Goal: Find specific page/section: Find specific page/section

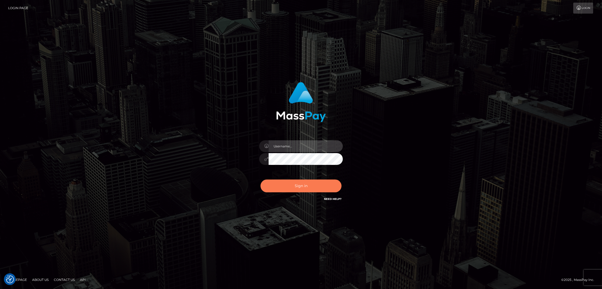
type input "by.es2"
click at [299, 189] on button "Sign in" at bounding box center [301, 186] width 81 height 13
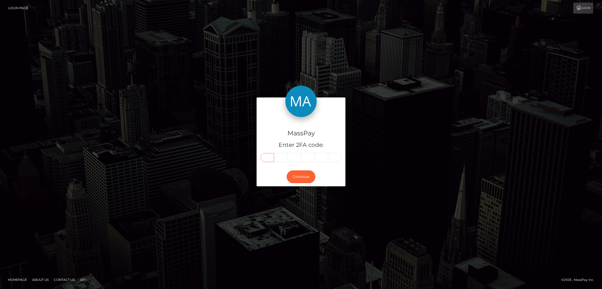
click at [264, 157] on input "text" at bounding box center [268, 157] width 14 height 9
paste input "9"
type input "9"
type input "7"
type input "4"
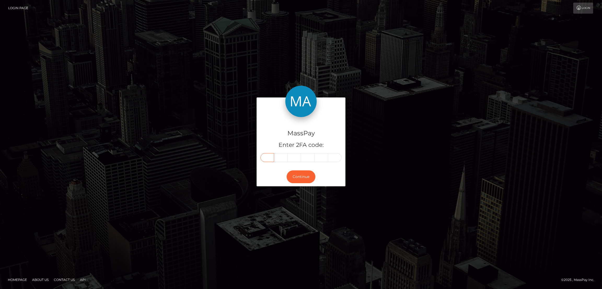
type input "3"
type input "1"
type input "7"
click at [303, 176] on button "Continue" at bounding box center [301, 176] width 29 height 13
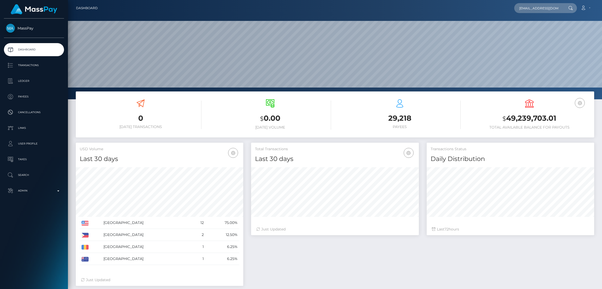
scroll to position [93, 168]
type input "ogap1813@gmail.com"
click at [531, 25] on link "Patricia Ode" at bounding box center [535, 27] width 42 height 10
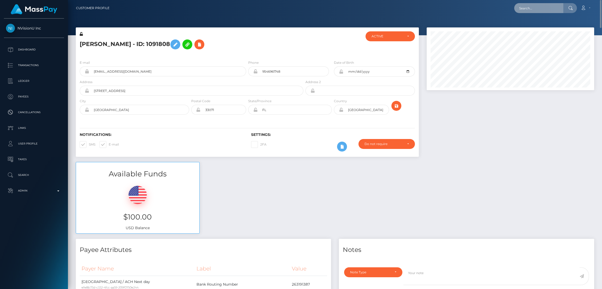
click at [526, 9] on input "text" at bounding box center [538, 8] width 49 height 10
paste input "[EMAIL_ADDRESS][DOMAIN_NAME]"
type input "[EMAIL_ADDRESS][DOMAIN_NAME]"
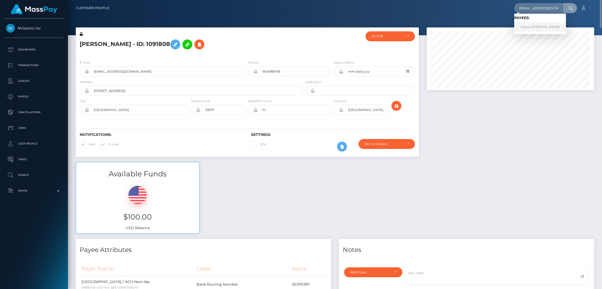
click at [528, 25] on link "Liberty SarahSamantha Bond" at bounding box center [540, 27] width 52 height 10
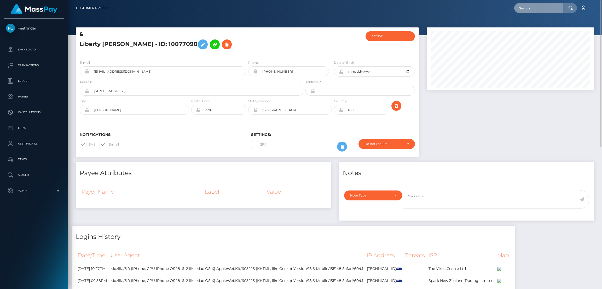
click at [530, 9] on input "text" at bounding box center [538, 8] width 49 height 10
paste input "wowanna16@gmail.com"
type input "wowanna16@gmail.com"
click at [534, 27] on link "Ekaterina Voronova" at bounding box center [535, 27] width 42 height 10
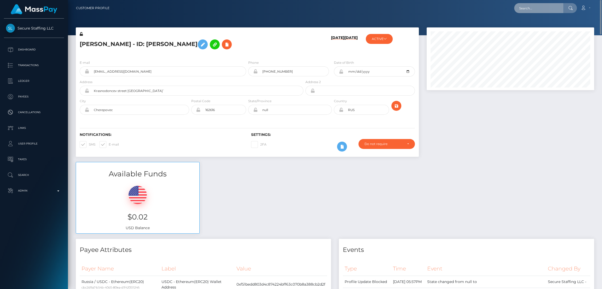
click at [531, 10] on input "text" at bounding box center [538, 8] width 49 height 10
paste input "moniiglove@icloud.com"
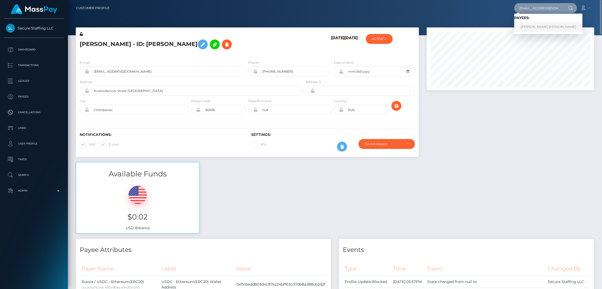
type input "moniiglove@icloud.com"
click at [525, 27] on link "MONICA MELISSA HERNANDEZ" at bounding box center [548, 27] width 68 height 10
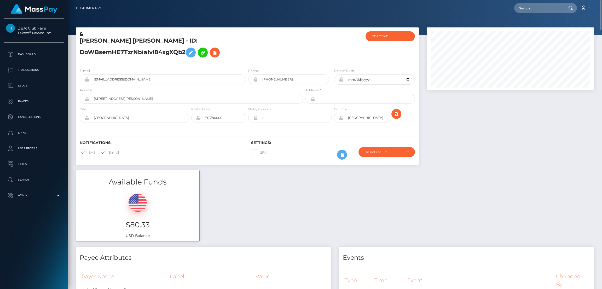
click at [112, 40] on h5 "MONICA MELISSA HERNANDEZ - ID: DoWBsemHE7TzrNbialvI84xgXQb2" at bounding box center [190, 48] width 221 height 23
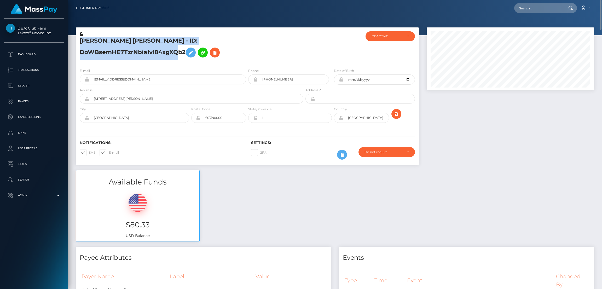
click at [112, 40] on h5 "MONICA MELISSA HERNANDEZ - ID: DoWBsemHE7TzrNbialvI84xgXQb2" at bounding box center [190, 48] width 221 height 23
copy h5 "MONICA MELISSA HERNANDEZ - ID: DoWBsemHE7TzrNbialvI84xgXQb2"
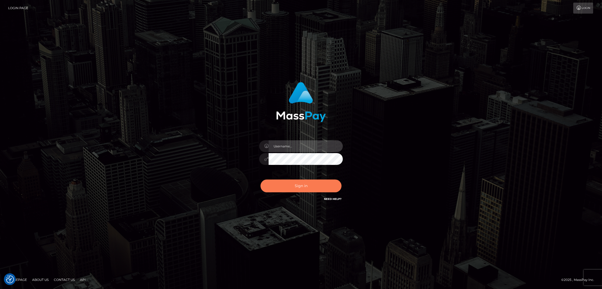
type input "by.es2"
click at [314, 186] on button "Sign in" at bounding box center [301, 186] width 81 height 13
click at [304, 187] on button "Sign in" at bounding box center [301, 186] width 81 height 13
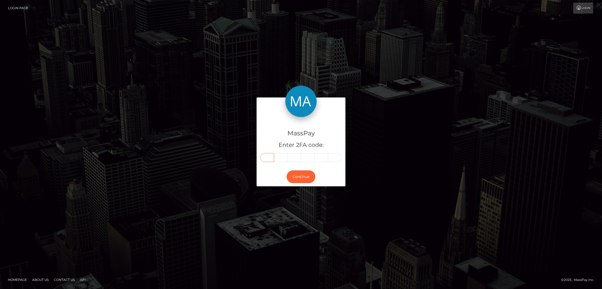
click at [272, 156] on input "text" at bounding box center [268, 157] width 14 height 9
paste input "3"
type input "3"
type input "1"
type input "2"
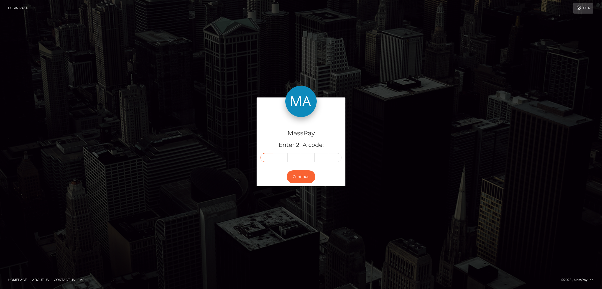
type input "0"
type input "9"
type input "5"
click at [301, 178] on button "Continue" at bounding box center [301, 176] width 29 height 13
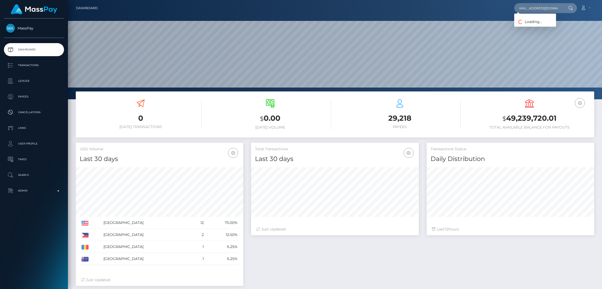
scroll to position [93, 168]
type input "lindamhoknes@gmail.com"
click at [529, 27] on link "Linda Hoknes" at bounding box center [535, 27] width 42 height 10
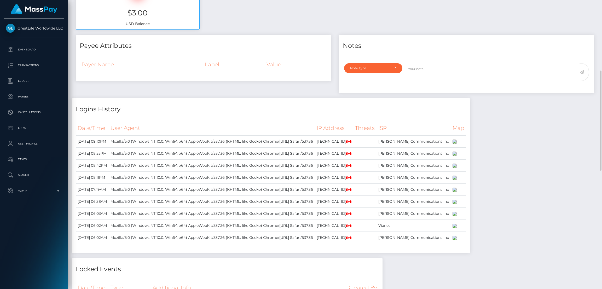
scroll to position [8, 0]
